Goal: Task Accomplishment & Management: Use online tool/utility

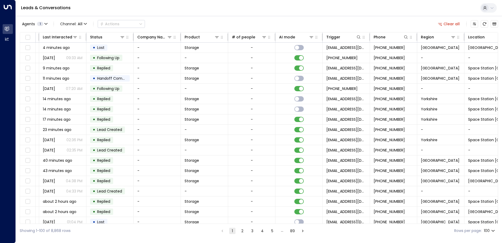
scroll to position [0, 107]
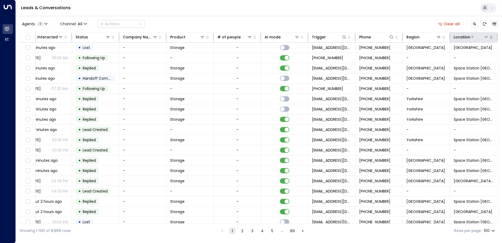
click at [484, 37] on icon at bounding box center [486, 37] width 4 height 4
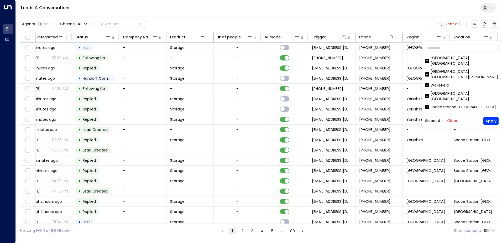
click at [450, 121] on button "Clear" at bounding box center [452, 120] width 11 height 4
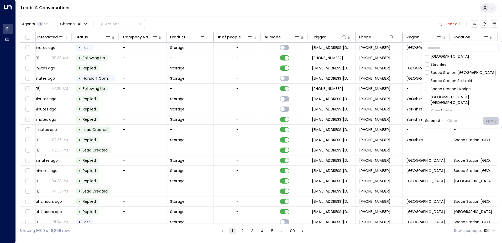
scroll to position [131, 0]
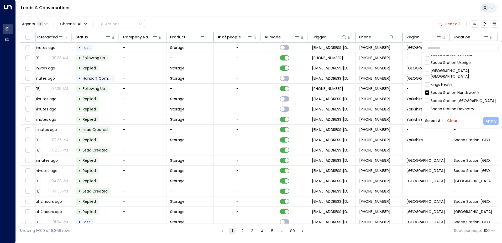
click at [491, 120] on button "Apply" at bounding box center [490, 120] width 15 height 7
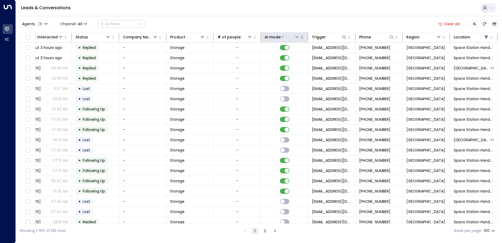
click at [281, 36] on icon at bounding box center [282, 36] width 3 height 3
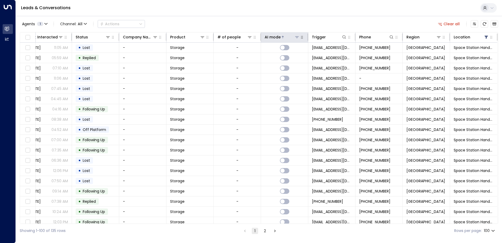
click at [281, 36] on icon at bounding box center [282, 36] width 3 height 3
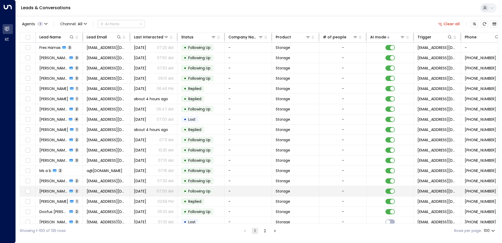
click at [81, 191] on td "[PERSON_NAME] 2" at bounding box center [59, 191] width 47 height 10
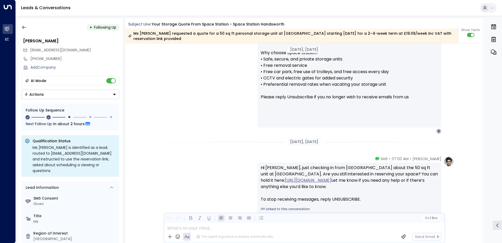
scroll to position [470, 0]
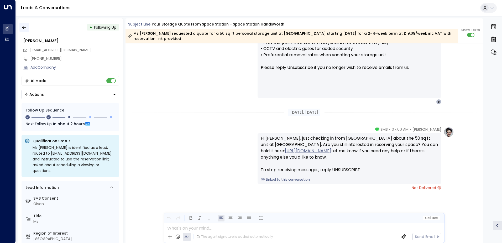
click at [24, 27] on icon "button" at bounding box center [24, 27] width 5 height 5
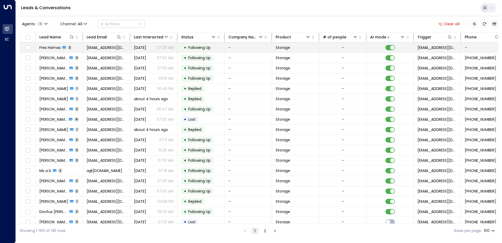
click at [77, 45] on td "Fres Hamas 3" at bounding box center [59, 48] width 47 height 10
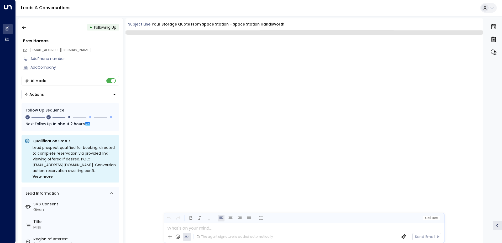
scroll to position [536, 0]
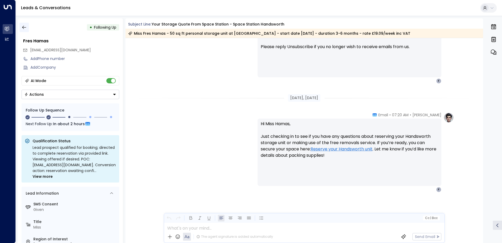
click at [26, 26] on icon "button" at bounding box center [24, 27] width 5 height 5
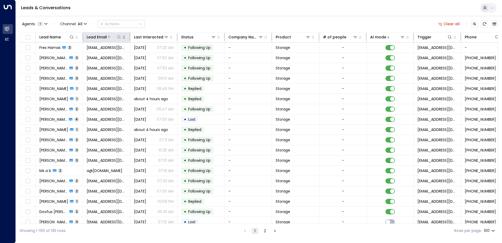
click at [117, 37] on icon at bounding box center [118, 36] width 3 height 3
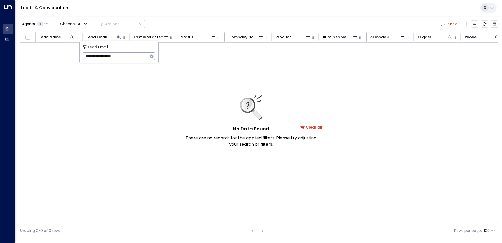
type input "**********"
click at [151, 56] on icon "button" at bounding box center [152, 56] width 4 height 4
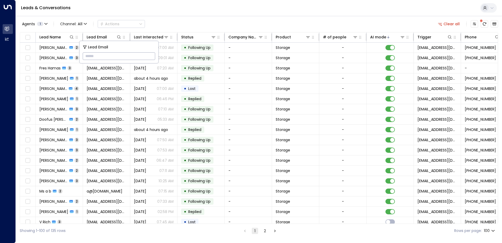
click at [163, 6] on div "Leads & Conversations" at bounding box center [259, 8] width 486 height 16
